Goal: Task Accomplishment & Management: Manage account settings

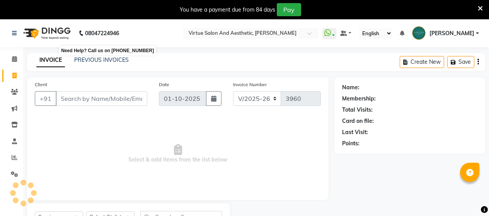
select select "4466"
select select "service"
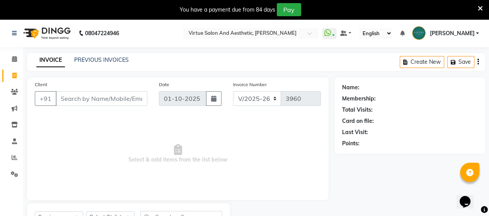
click at [106, 65] on div "INVOICE PREVIOUS INVOICES Create New Save" at bounding box center [256, 62] width 458 height 18
click at [98, 60] on link "PREVIOUS INVOICES" at bounding box center [101, 59] width 55 height 7
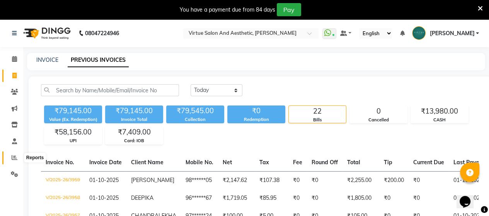
click at [12, 154] on span at bounding box center [15, 157] width 14 height 9
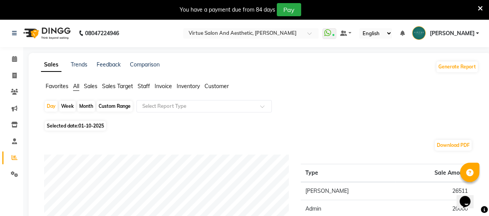
click at [89, 84] on span "Sales" at bounding box center [91, 86] width 14 height 7
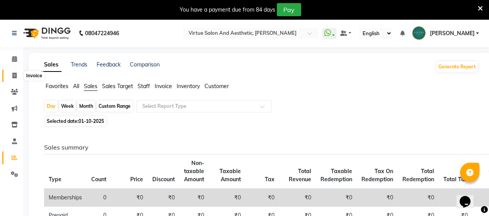
click at [14, 75] on icon at bounding box center [14, 76] width 4 height 6
select select "4466"
select select "service"
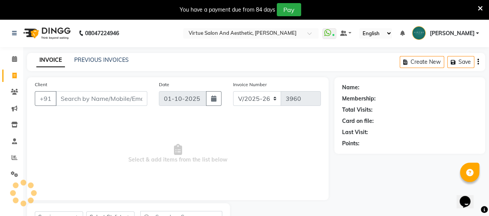
scroll to position [36, 0]
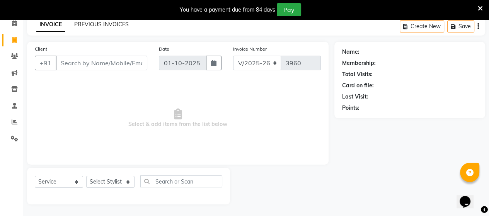
click at [101, 24] on link "PREVIOUS INVOICES" at bounding box center [101, 24] width 55 height 7
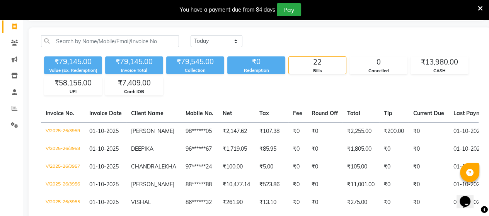
scroll to position [36, 0]
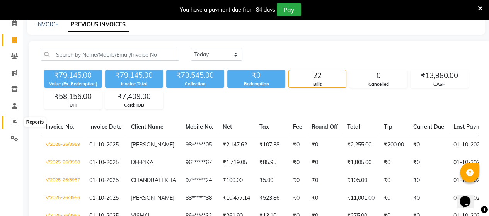
click at [13, 124] on icon at bounding box center [15, 122] width 6 height 6
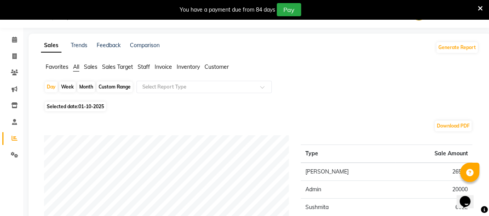
scroll to position [36, 0]
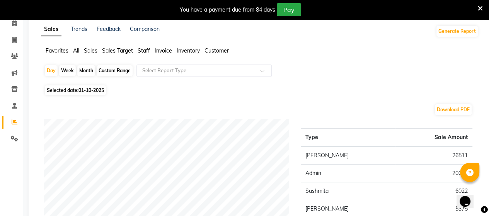
click at [147, 52] on span "Staff" at bounding box center [144, 50] width 12 height 7
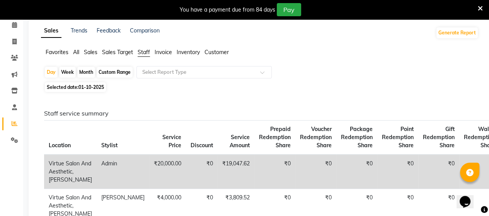
scroll to position [0, 0]
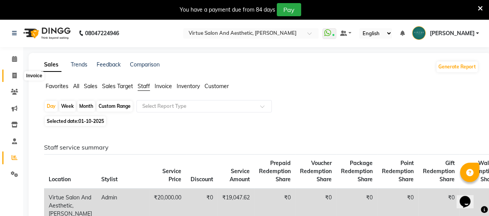
click at [10, 78] on span at bounding box center [15, 76] width 14 height 9
select select "service"
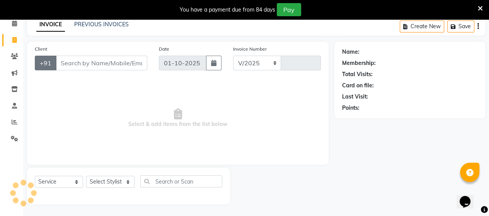
select select "4466"
type input "3963"
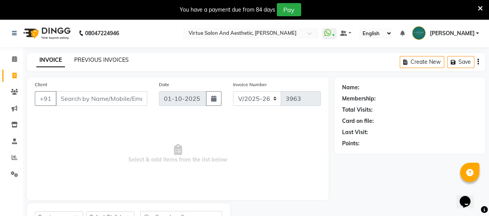
click at [116, 60] on link "PREVIOUS INVOICES" at bounding box center [101, 59] width 55 height 7
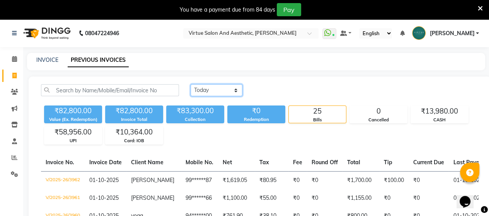
click at [201, 85] on select "[DATE] [DATE] Custom Range" at bounding box center [217, 90] width 52 height 12
click at [191, 84] on select "[DATE] [DATE] Custom Range" at bounding box center [217, 90] width 52 height 12
drag, startPoint x: 237, startPoint y: 90, endPoint x: 238, endPoint y: 94, distance: 3.9
click at [238, 92] on select "[DATE] [DATE] Custom Range" at bounding box center [217, 90] width 52 height 12
select select "[DATE]"
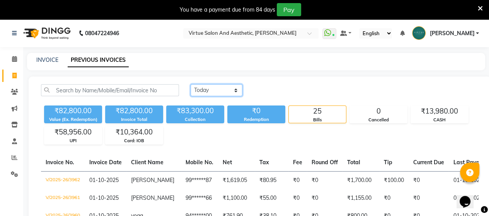
click at [191, 84] on select "[DATE] [DATE] Custom Range" at bounding box center [217, 90] width 52 height 12
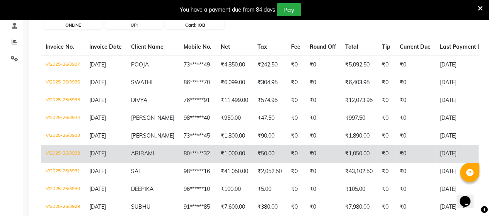
scroll to position [116, 0]
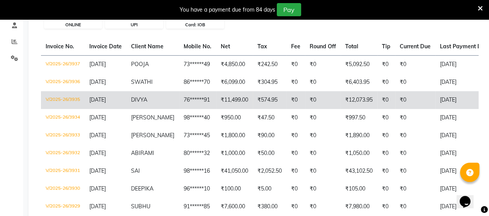
click at [216, 101] on td "₹11,499.00" at bounding box center [234, 100] width 37 height 18
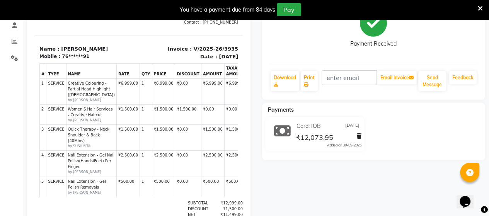
scroll to position [6, 0]
